Goal: Task Accomplishment & Management: Manage account settings

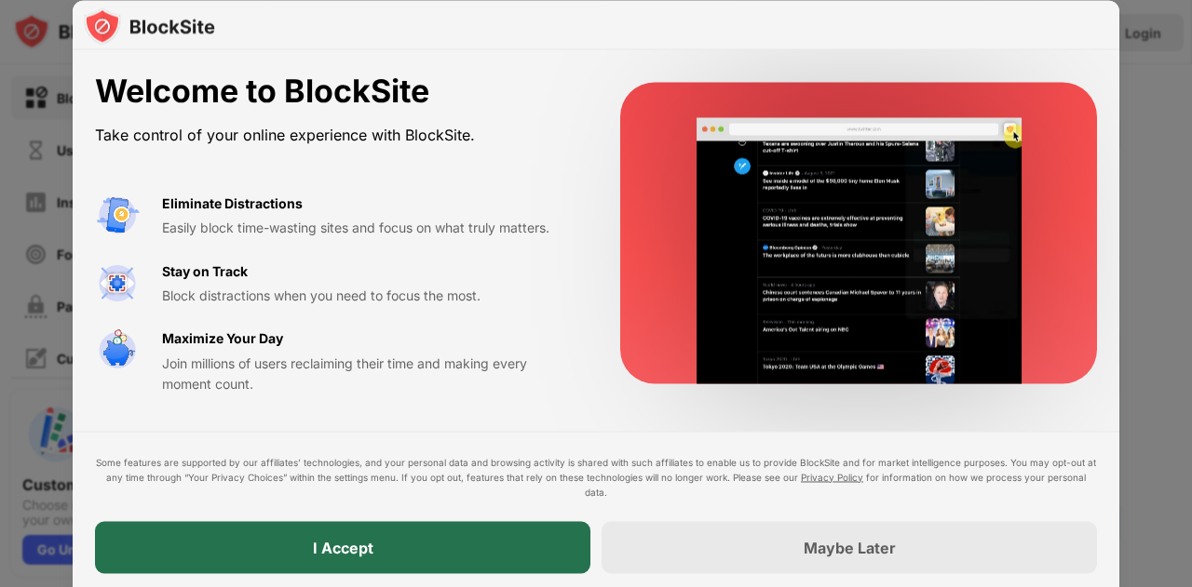
click at [564, 551] on div "I Accept" at bounding box center [342, 547] width 495 height 52
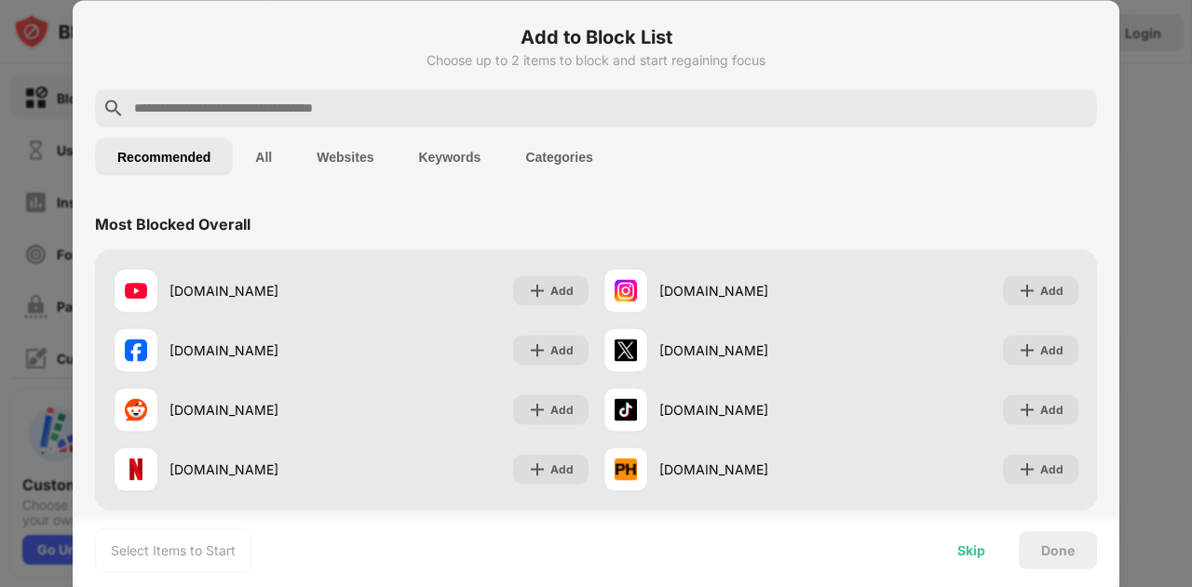
click at [976, 549] on div "Skip" at bounding box center [971, 550] width 28 height 15
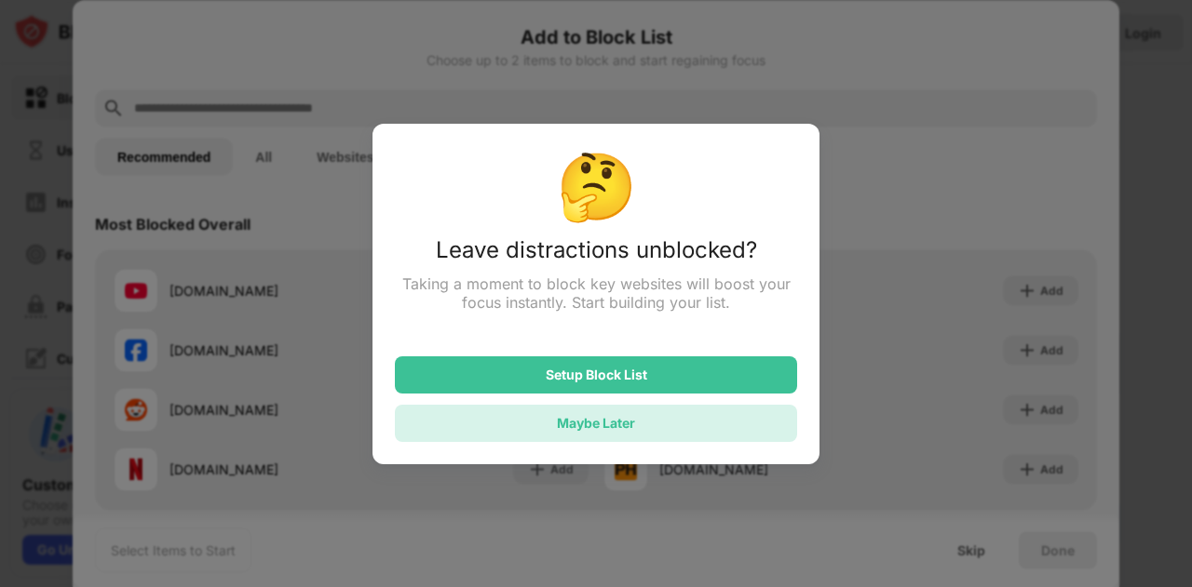
click at [635, 425] on div "Maybe Later" at bounding box center [596, 423] width 402 height 37
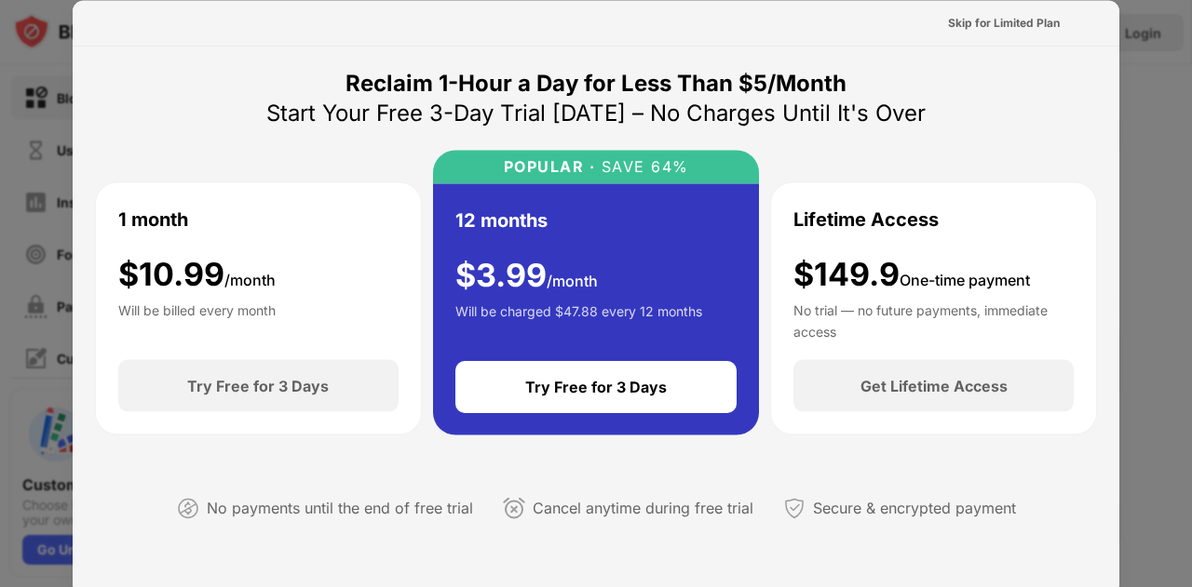
click at [1009, 6] on div "Skip for Limited Plan" at bounding box center [596, 23] width 1047 height 46
click at [997, 26] on div "Skip for Limited Plan" at bounding box center [1004, 22] width 112 height 19
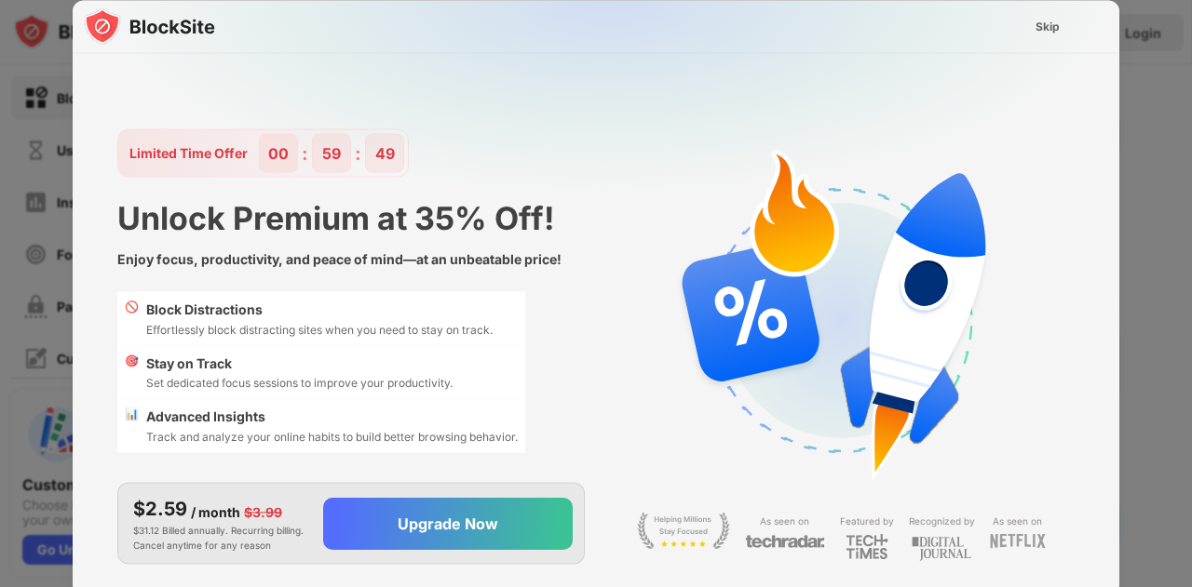
click at [1039, 8] on img at bounding box center [607, 184] width 1047 height 369
click at [1040, 21] on div "Skip" at bounding box center [1047, 26] width 24 height 19
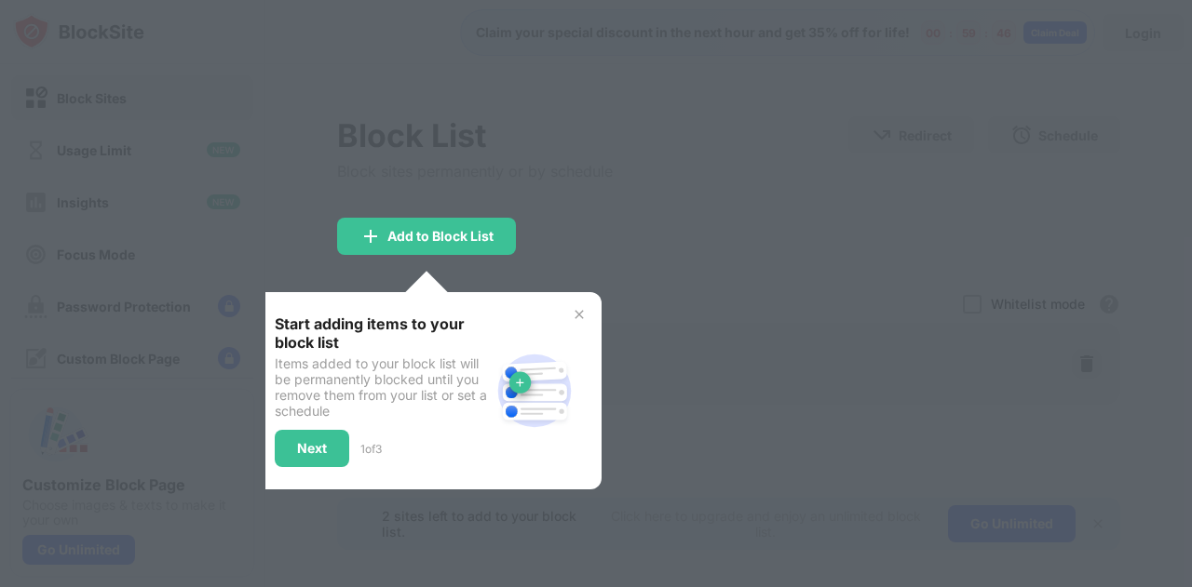
click at [582, 312] on img at bounding box center [579, 314] width 15 height 15
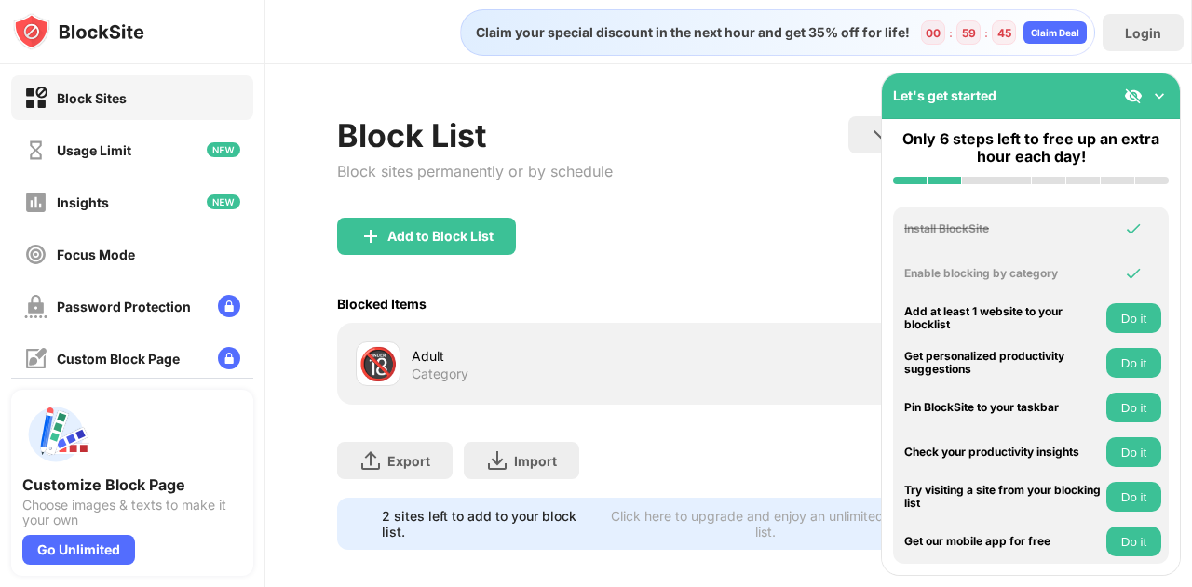
scroll to position [28, 0]
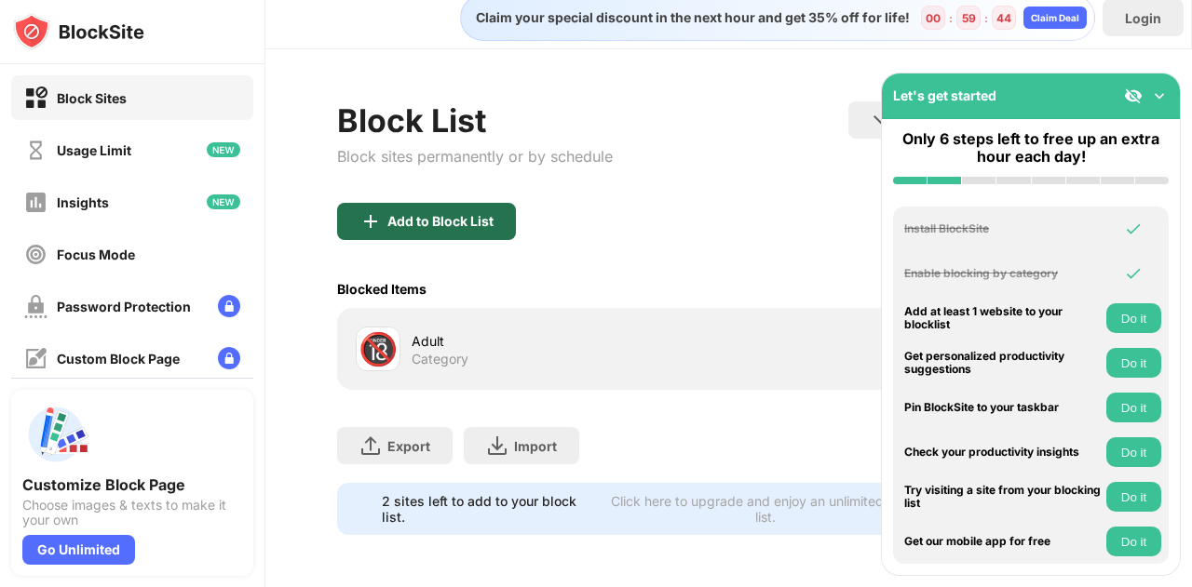
click at [447, 214] on div "Add to Block List" at bounding box center [440, 221] width 106 height 15
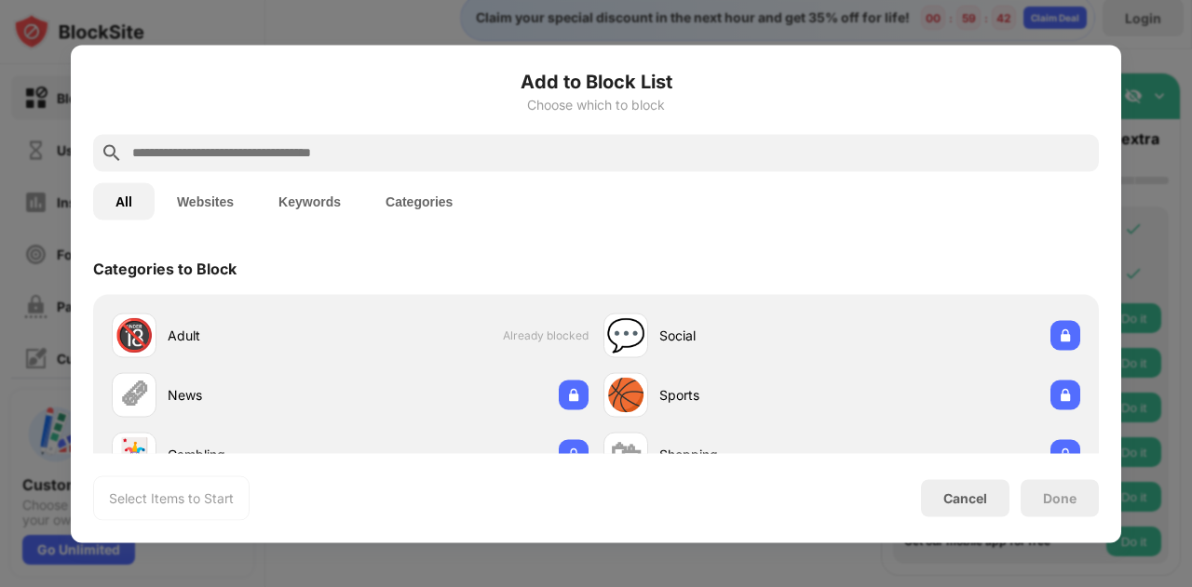
click at [315, 208] on button "Keywords" at bounding box center [309, 200] width 107 height 37
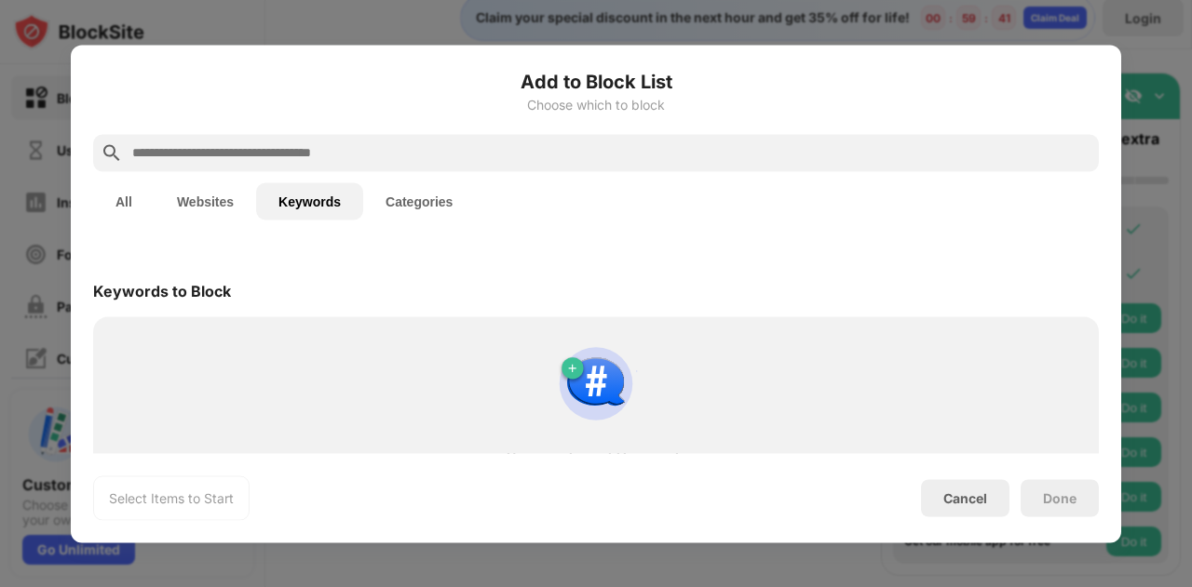
click at [360, 153] on input "text" at bounding box center [610, 153] width 961 height 22
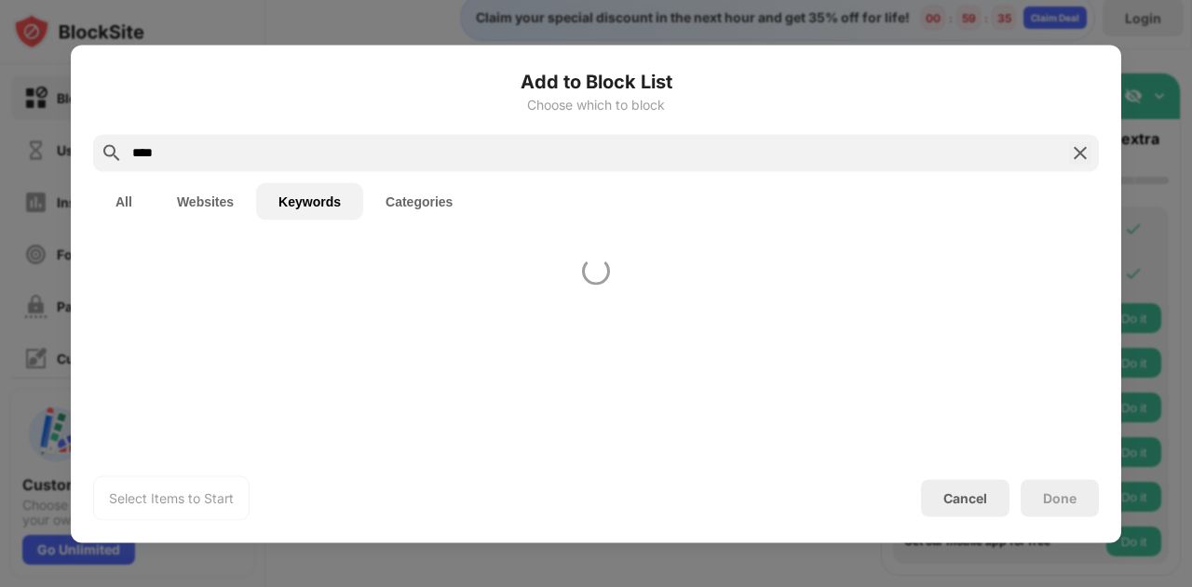
type input "****"
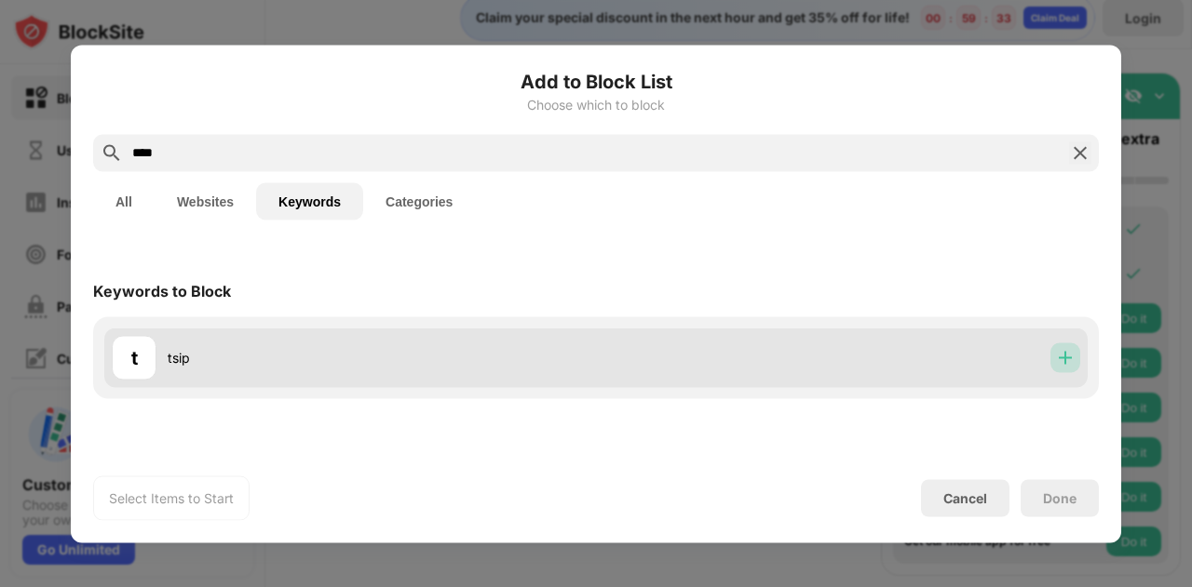
click at [1058, 350] on img at bounding box center [1065, 357] width 19 height 19
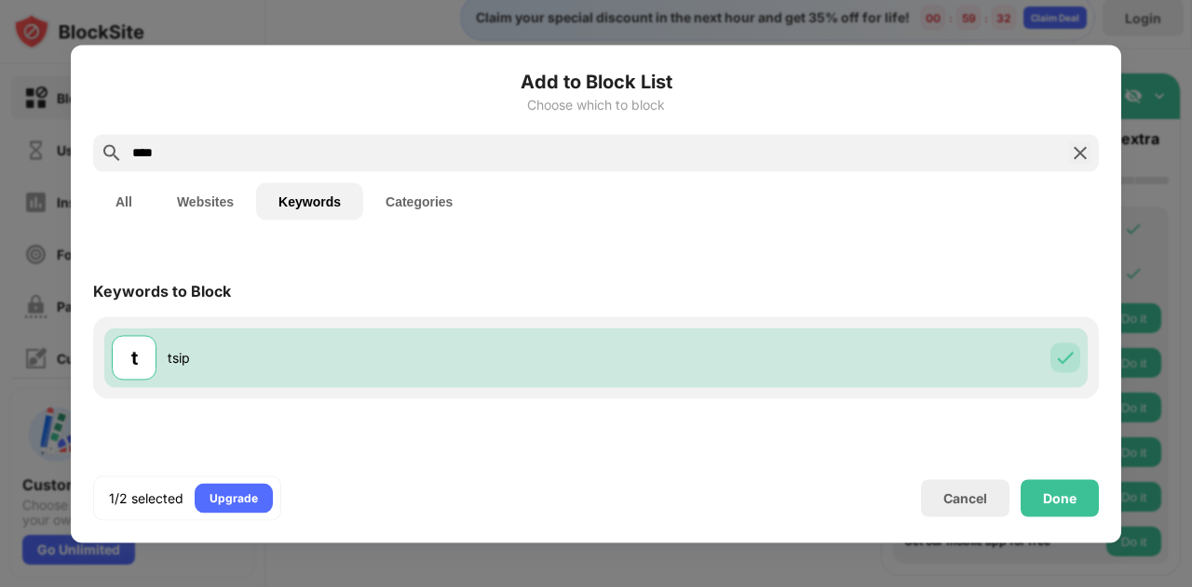
click at [731, 158] on input "****" at bounding box center [595, 153] width 931 height 22
click at [1074, 489] on div "Done" at bounding box center [1059, 497] width 78 height 37
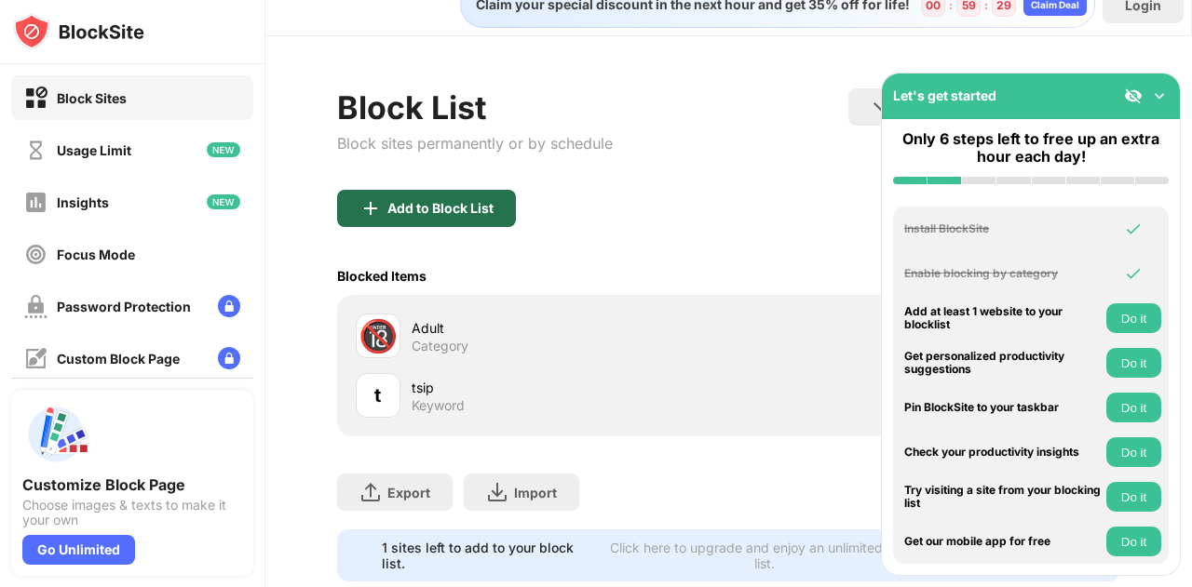
click at [469, 201] on div "Add to Block List" at bounding box center [440, 208] width 106 height 15
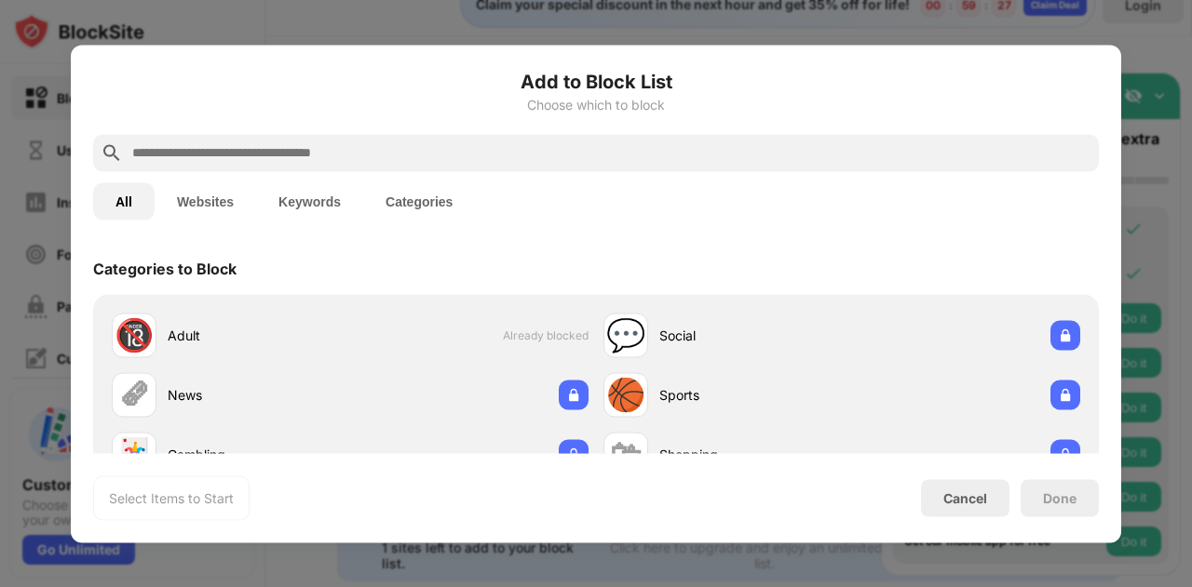
click at [317, 205] on button "Keywords" at bounding box center [309, 200] width 107 height 37
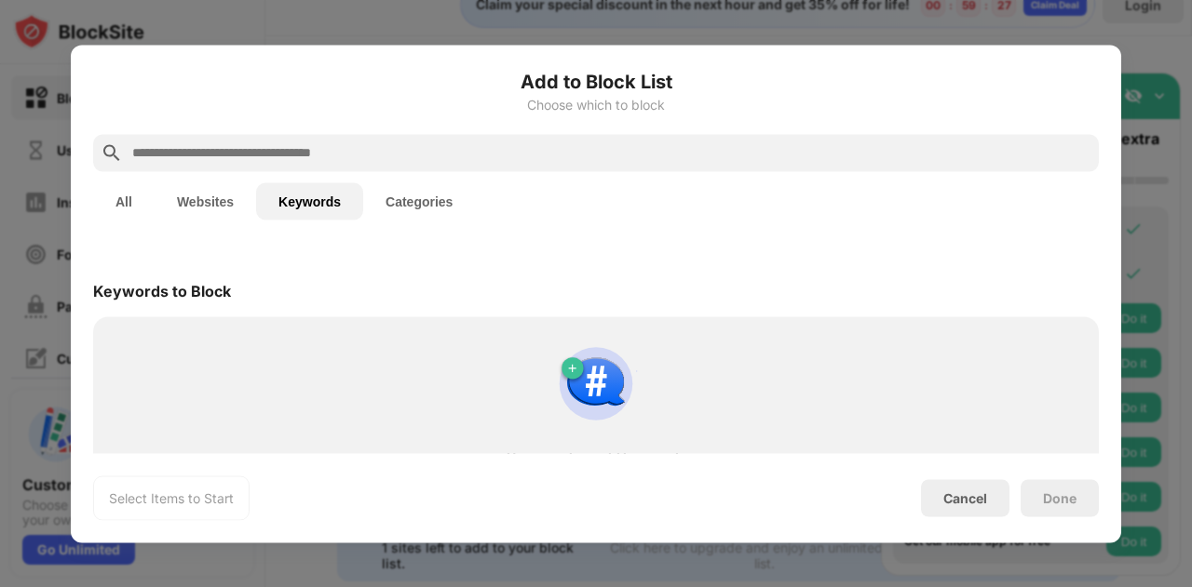
click at [410, 164] on div at bounding box center [596, 152] width 1006 height 37
click at [438, 159] on input "text" at bounding box center [610, 153] width 961 height 22
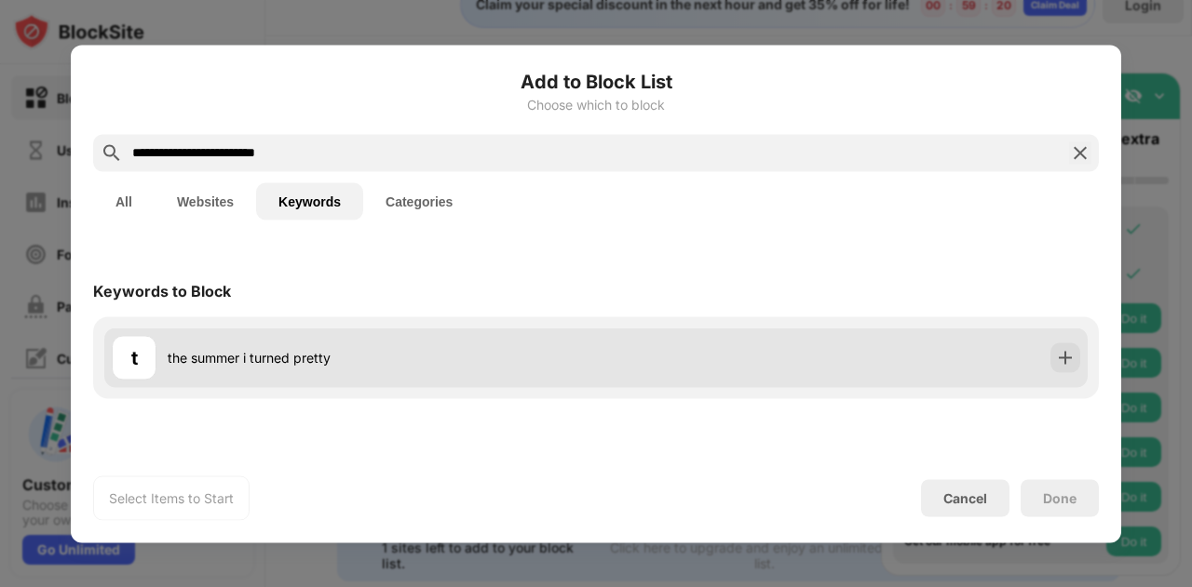
type input "**********"
click at [1032, 368] on div "t the summer i turned pretty" at bounding box center [595, 358] width 983 height 60
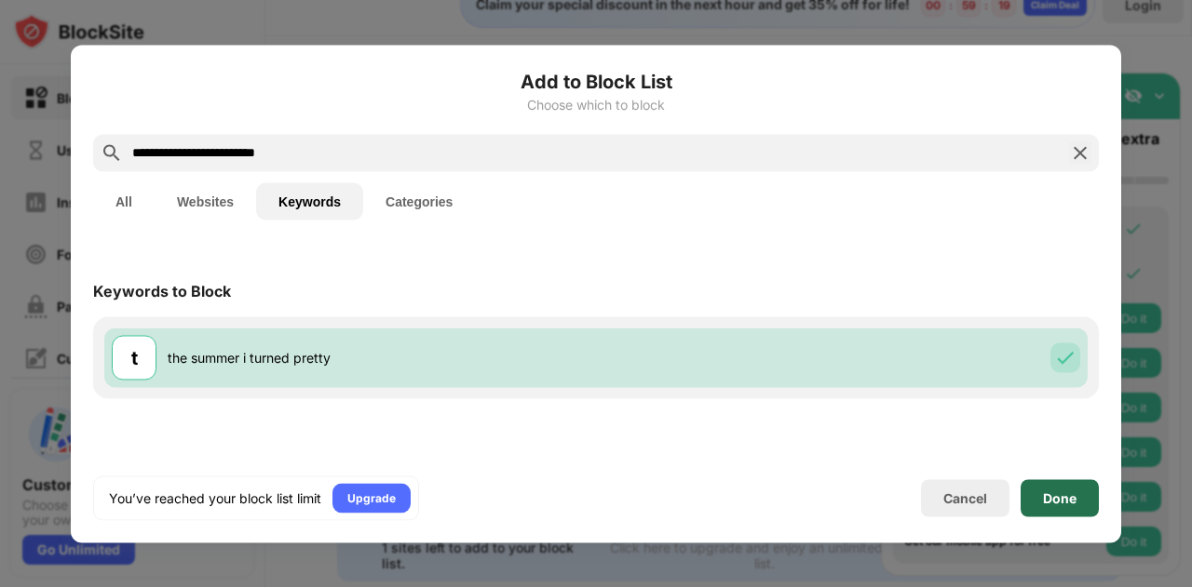
click at [1059, 507] on div "Done" at bounding box center [1059, 497] width 78 height 37
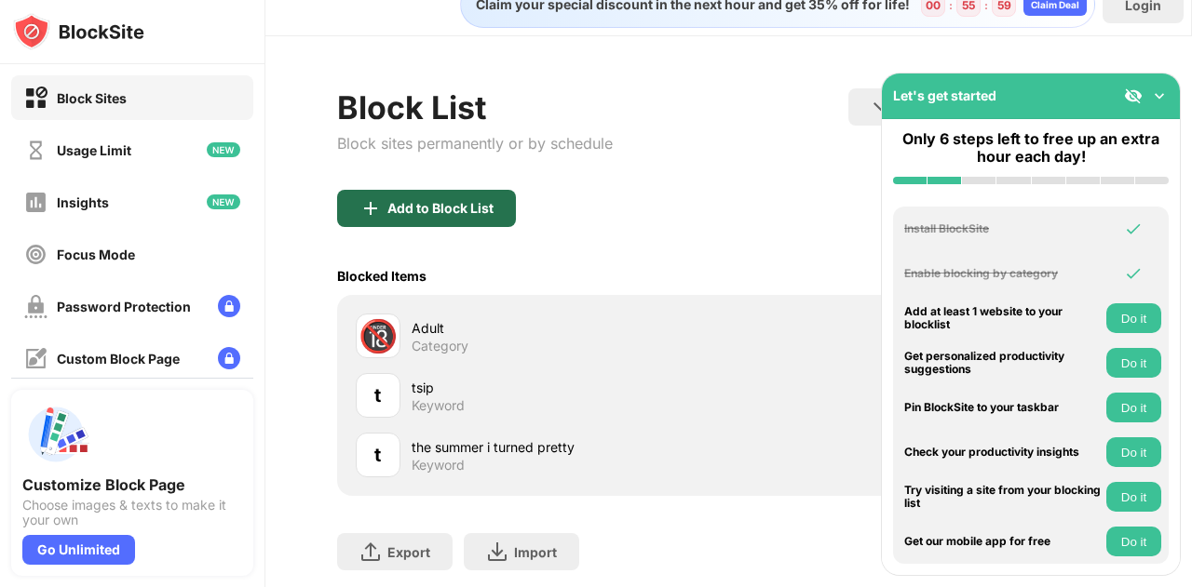
click at [457, 221] on div "Add to Block List" at bounding box center [426, 208] width 179 height 37
